Goal: Find specific page/section: Find specific page/section

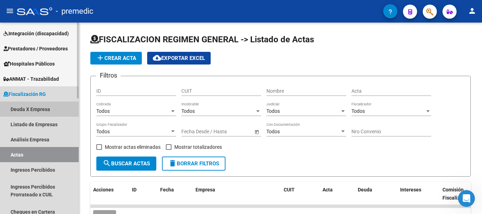
click at [35, 111] on link "Deuda X Empresa" at bounding box center [39, 109] width 79 height 15
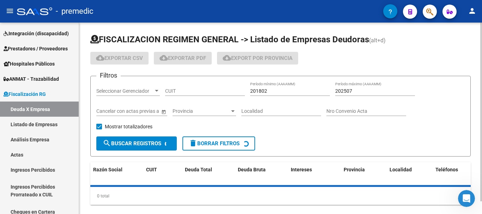
click at [189, 87] on div "CUIT" at bounding box center [205, 89] width 80 height 14
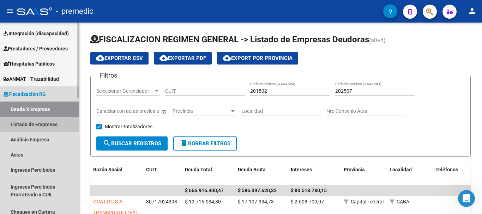
click at [59, 123] on link "Listado de Empresas" at bounding box center [39, 124] width 79 height 15
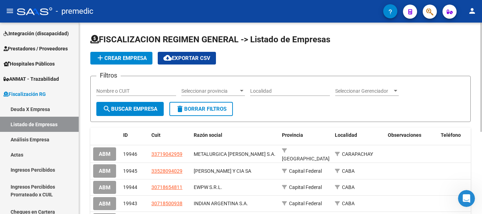
click at [138, 91] on input "Nombre o CUIT" at bounding box center [136, 91] width 80 height 6
type input "[PERSON_NAME]"
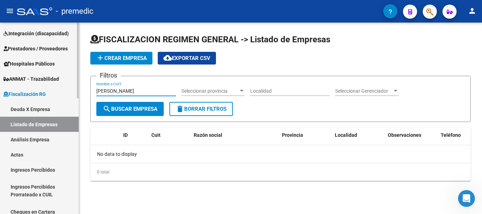
drag, startPoint x: 146, startPoint y: 88, endPoint x: 22, endPoint y: 109, distance: 125.2
click at [32, 106] on mat-sidenav-container "Firma Express Inicio Calendario SSS Instructivos Contacto OS Reportes Tablero d…" at bounding box center [241, 118] width 482 height 191
paste input "[PERSON_NAME] [PERSON_NAME]"
type input "[PERSON_NAME] [PERSON_NAME]"
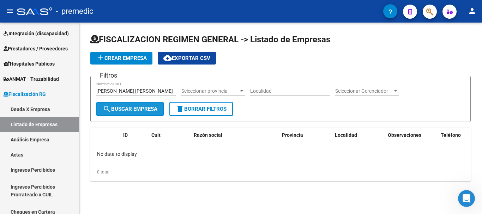
click at [146, 105] on button "search Buscar Empresa" at bounding box center [129, 109] width 67 height 14
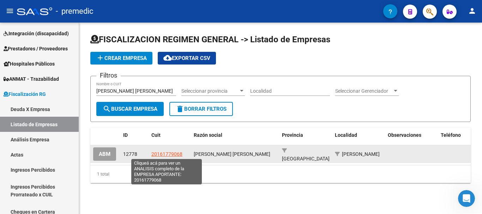
click at [173, 152] on span "20161779068" at bounding box center [166, 154] width 31 height 6
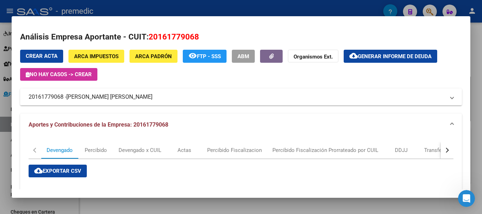
scroll to position [141, 0]
